Goal: Information Seeking & Learning: Find specific fact

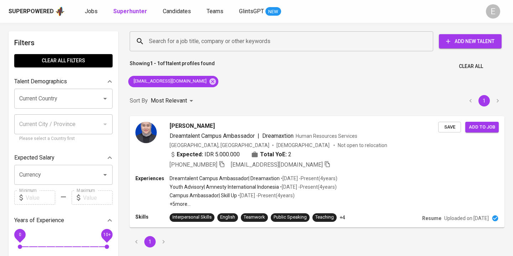
click at [204, 83] on div "[EMAIL_ADDRESS][DOMAIN_NAME]" at bounding box center [173, 81] width 96 height 17
click at [209, 83] on icon at bounding box center [213, 82] width 8 height 8
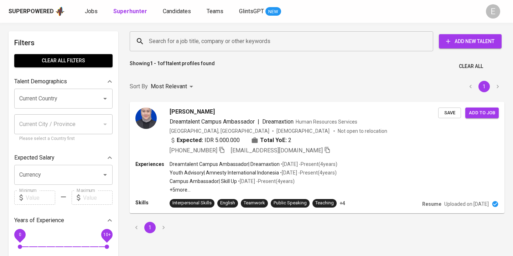
click at [176, 41] on input "Search for a job title, company or other keywords" at bounding box center [283, 42] width 272 height 14
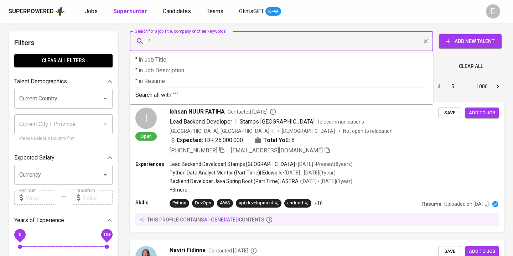
paste input "Sitti Putri [PERSON_NAME]"
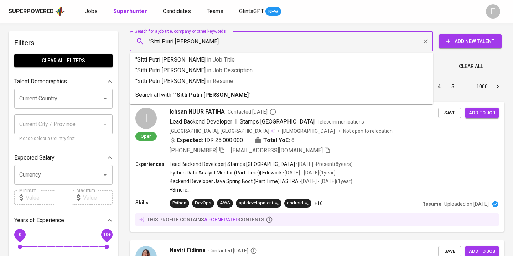
type input ""Sitti Putri [PERSON_NAME]""
click at [160, 91] on p "Search all with " "Sitti Putri [PERSON_NAME]" "" at bounding box center [281, 95] width 292 height 9
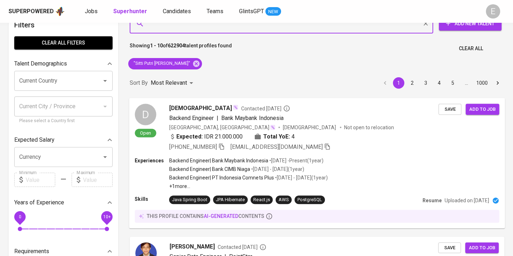
scroll to position [28, 0]
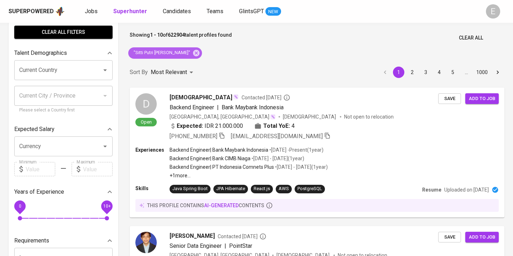
click at [193, 53] on icon at bounding box center [196, 52] width 6 height 6
click at [167, 43] on p "Showing 1 - 10 of 622904 talent profiles found" at bounding box center [181, 37] width 102 height 13
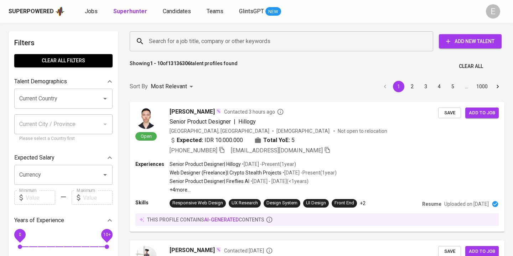
click at [170, 40] on input "Search for a job title, company or other keywords" at bounding box center [283, 42] width 272 height 14
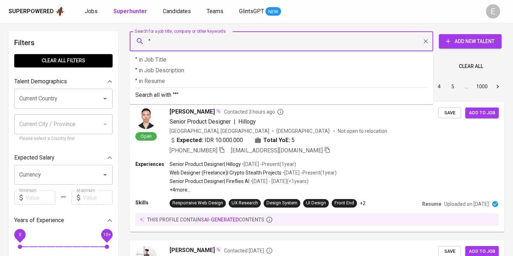
paste input "[PERSON_NAME]"
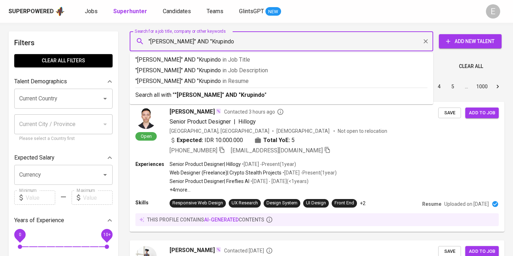
type input ""[PERSON_NAME]" AND "Krupindo""
click at [174, 96] on p "Search all with " "[PERSON_NAME]" AND "Krupindo" "" at bounding box center [281, 95] width 292 height 9
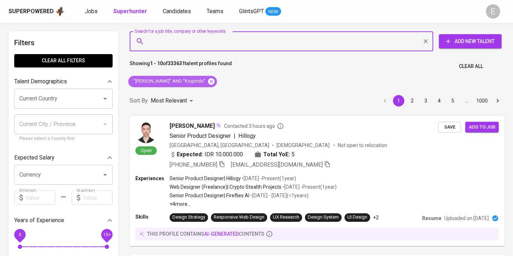
click at [207, 84] on icon at bounding box center [211, 82] width 8 height 8
click at [173, 40] on input "Search for a job title, company or other keywords" at bounding box center [283, 42] width 272 height 14
paste input "[PERSON_NAME] Mabrury"
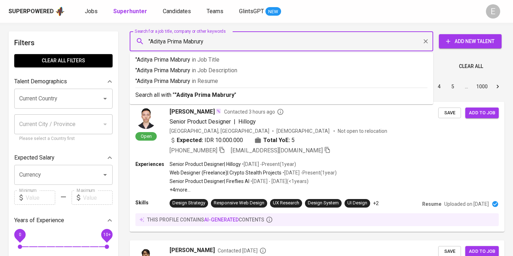
type input ""Aditya Prima Mabrury""
click at [178, 95] on b ""Aditya Prima Mabrury"" at bounding box center [205, 94] width 62 height 7
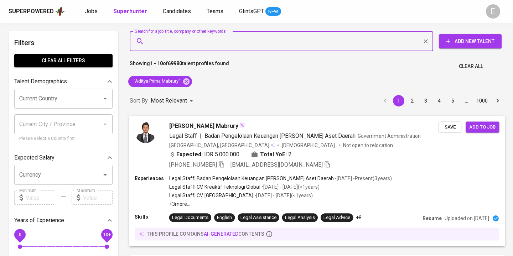
click at [226, 162] on div "[PHONE_NUMBER] [EMAIL_ADDRESS][DOMAIN_NAME]" at bounding box center [249, 164] width 161 height 9
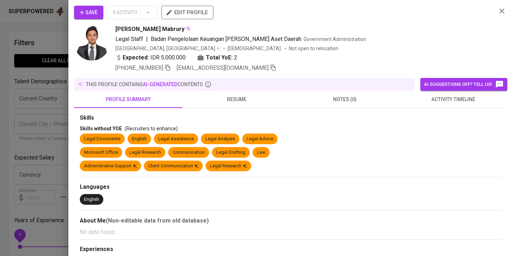
click at [171, 67] on icon "button" at bounding box center [167, 67] width 6 height 6
click at [21, 29] on div at bounding box center [256, 128] width 513 height 256
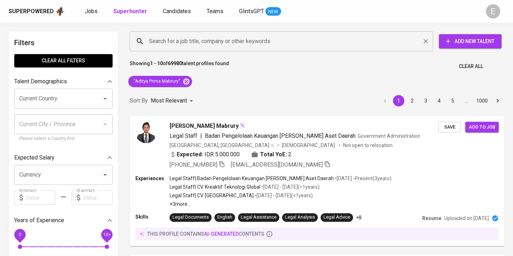
click at [157, 41] on input "Search for a job title, company or other keywords" at bounding box center [283, 42] width 272 height 14
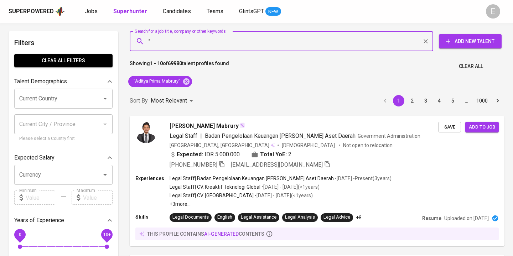
paste input "Salsabillah Sabriena Sienbad"
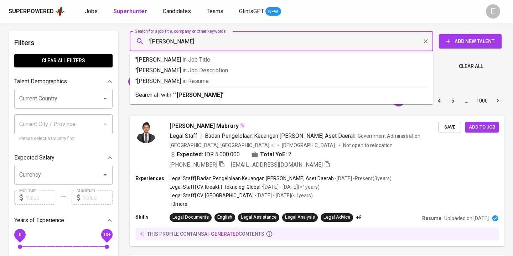
type input ""Salsabillah Sabriena Sienbad""
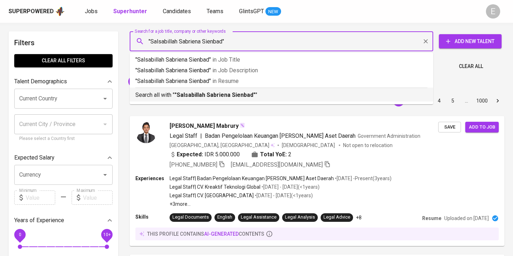
click at [153, 96] on p "Search all with " "Salsabillah Sabriena Sienbad" "" at bounding box center [281, 95] width 292 height 9
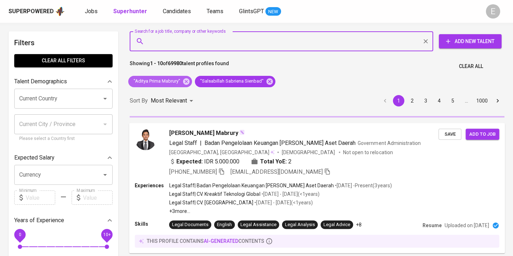
click at [185, 83] on icon at bounding box center [186, 81] width 6 height 6
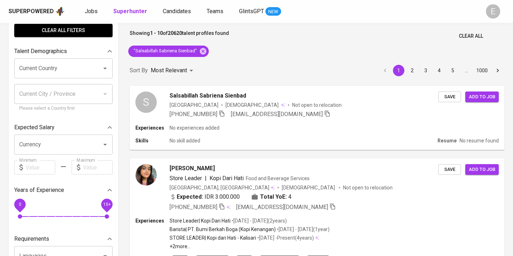
scroll to position [31, 0]
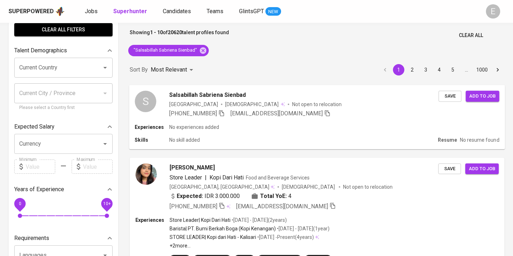
click at [223, 114] on icon "button" at bounding box center [221, 113] width 6 height 6
